Goal: Navigation & Orientation: Understand site structure

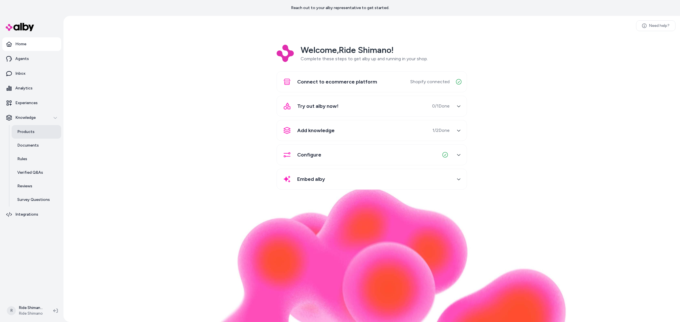
click at [43, 135] on link "Products" at bounding box center [37, 132] width 50 height 14
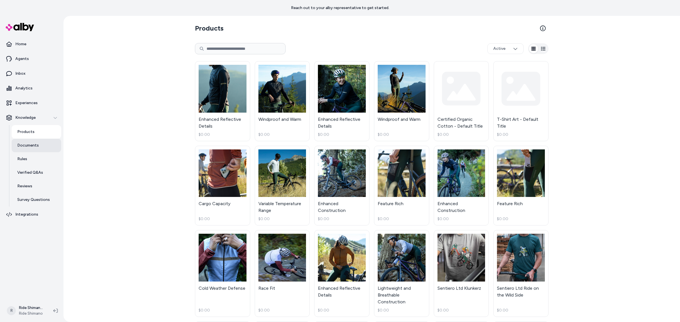
click at [44, 149] on link "Documents" at bounding box center [37, 146] width 50 height 14
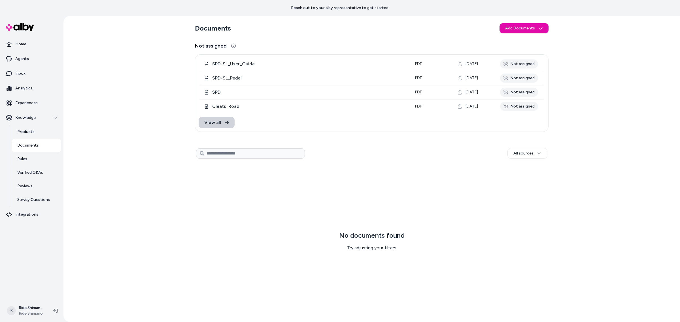
click at [223, 122] on link "View all" at bounding box center [217, 122] width 36 height 11
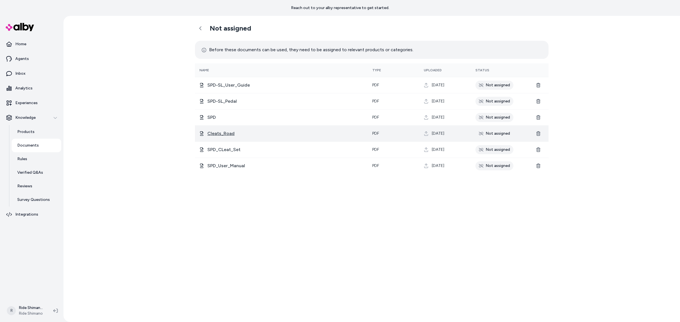
click at [227, 133] on span "Cleats_Road" at bounding box center [220, 133] width 27 height 7
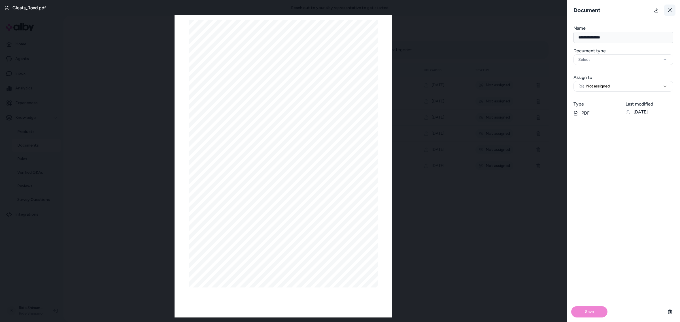
click at [672, 8] on icon at bounding box center [670, 10] width 5 height 5
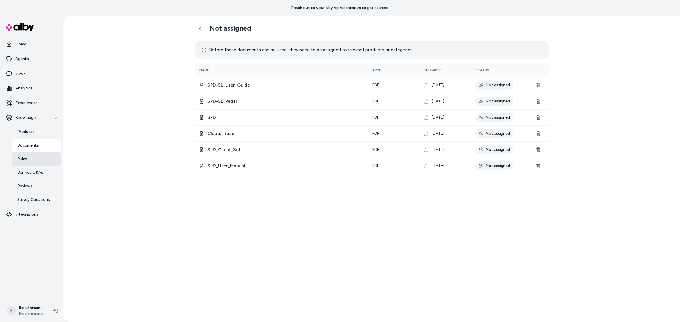
click at [26, 162] on link "Rules" at bounding box center [37, 159] width 50 height 14
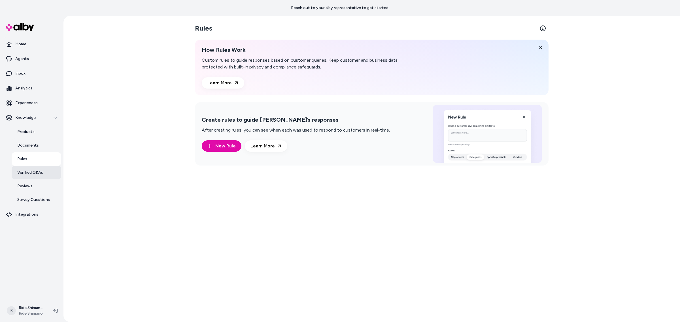
click at [26, 177] on link "Verified Q&As" at bounding box center [37, 173] width 50 height 14
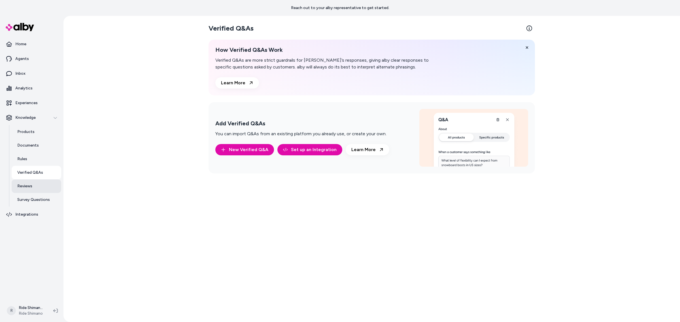
click at [29, 186] on p "Reviews" at bounding box center [24, 187] width 15 height 6
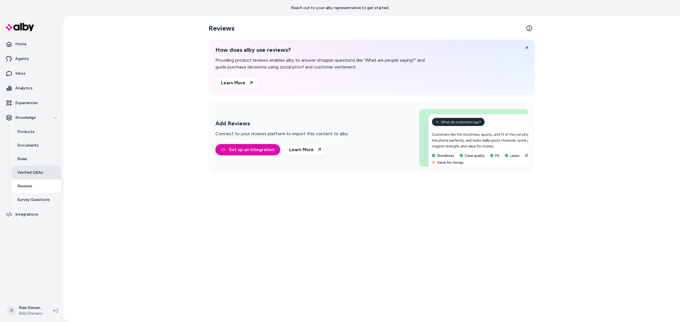
click at [42, 169] on link "Verified Q&As" at bounding box center [37, 173] width 50 height 14
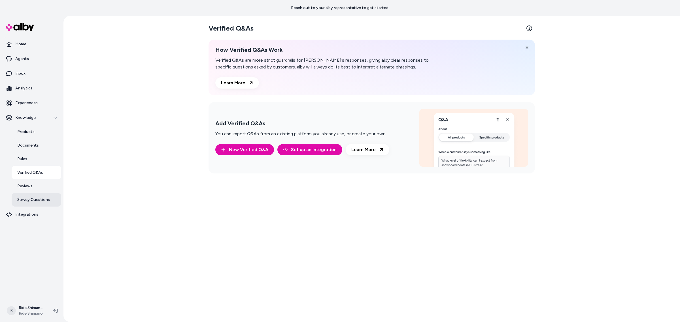
click at [36, 199] on p "Survey Questions" at bounding box center [33, 200] width 33 height 6
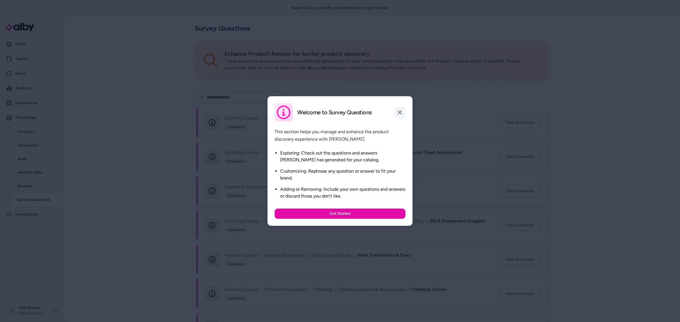
click at [394, 113] on button "button" at bounding box center [399, 112] width 11 height 11
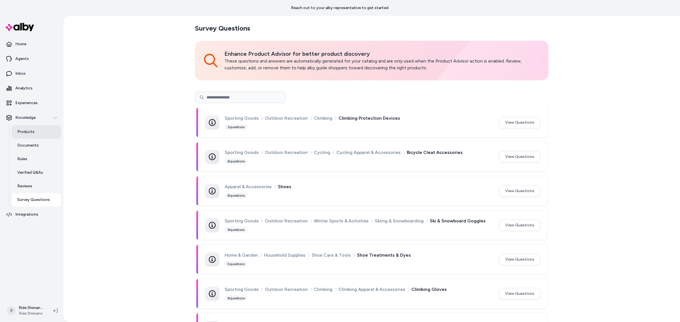
click at [31, 134] on p "Products" at bounding box center [25, 132] width 17 height 6
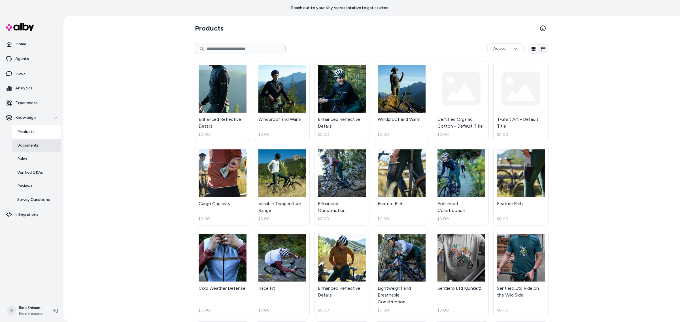
click at [35, 141] on link "Documents" at bounding box center [37, 146] width 50 height 14
